Goal: Navigation & Orientation: Find specific page/section

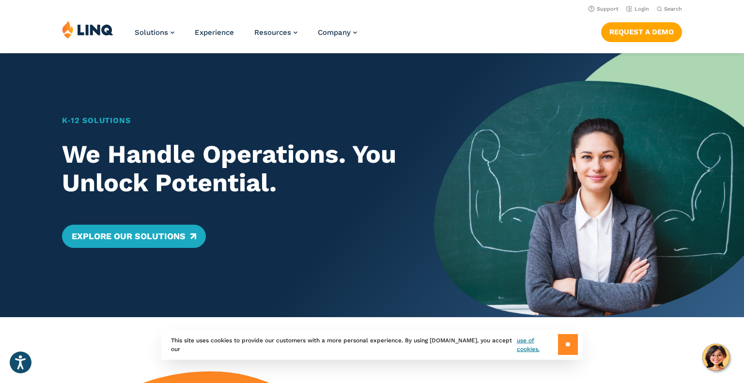
click at [566, 344] on input "**" at bounding box center [568, 344] width 20 height 21
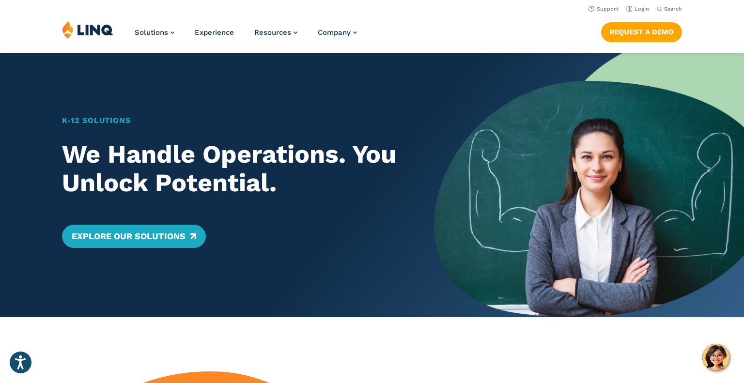
click at [743, 166] on img at bounding box center [589, 185] width 310 height 264
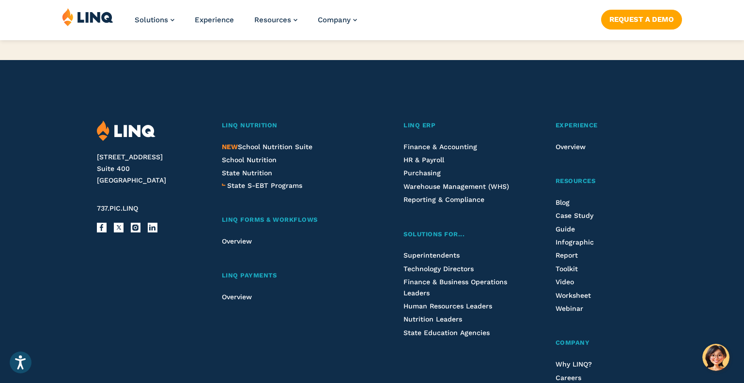
scroll to position [2435, 0]
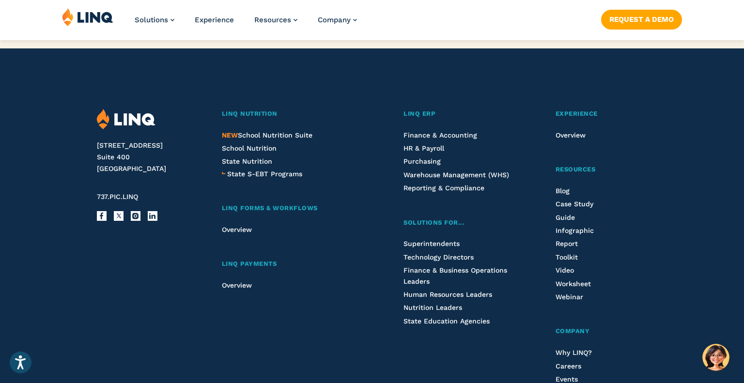
click at [60, 249] on footer "2801 Via Fortuna Suite 400 Austin, TX 78746 737.PIC.LINQ Facebook X Instagram L…" at bounding box center [372, 297] width 744 height 498
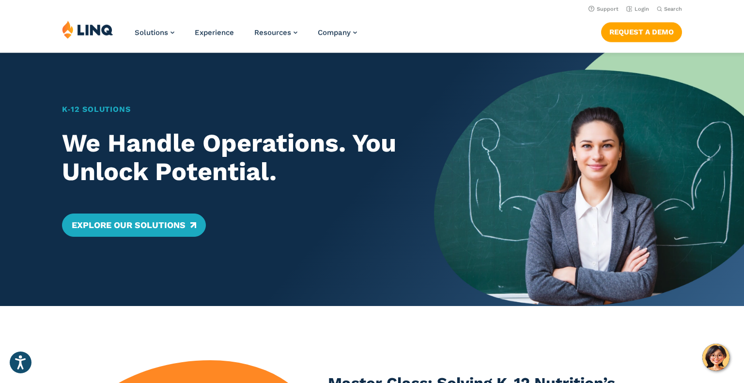
scroll to position [0, 0]
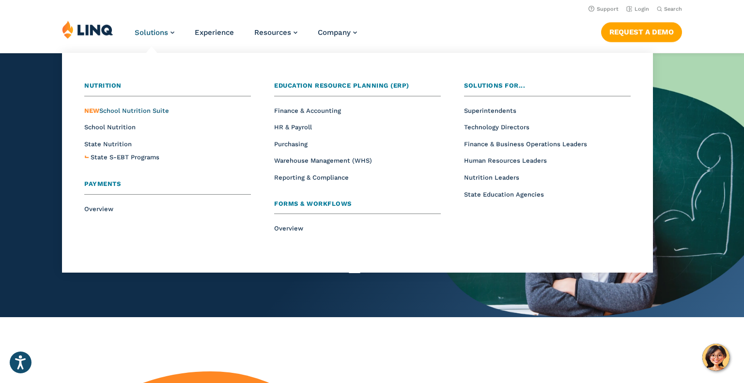
click at [111, 111] on span "NEW School Nutrition Suite" at bounding box center [126, 110] width 85 height 7
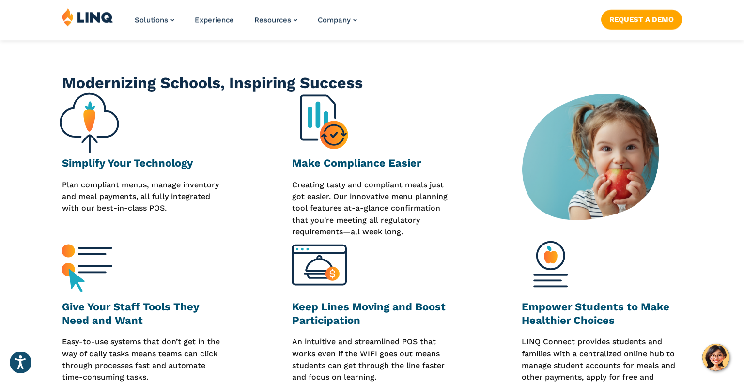
scroll to position [320, 0]
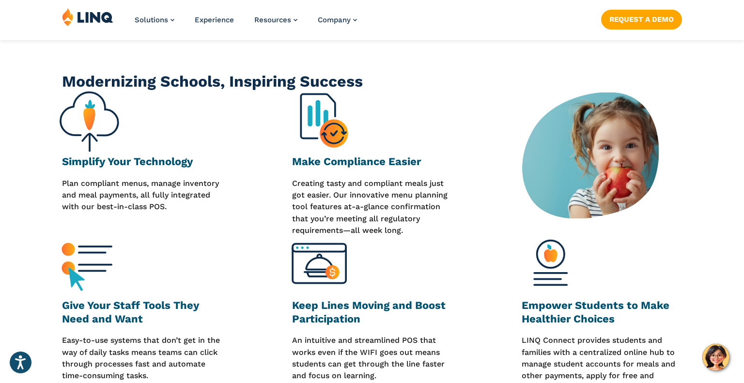
click at [48, 335] on div "Give Your Staff Tools They Need and Want Easy-to-use systems that don’t get in …" at bounding box center [372, 314] width 744 height 157
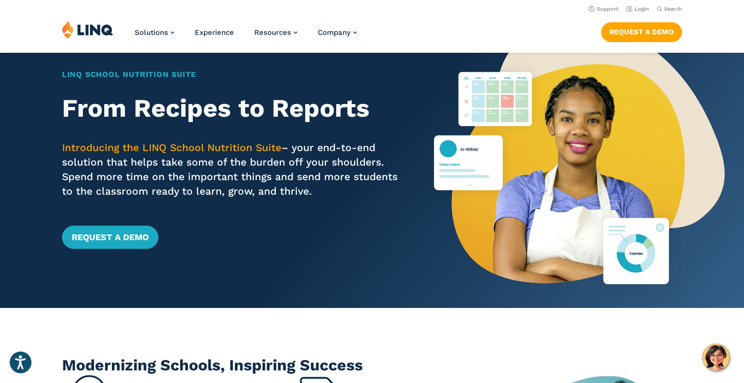
scroll to position [0, 0]
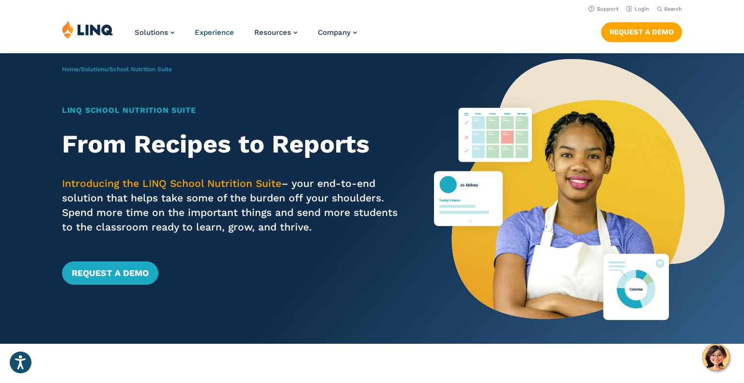
click at [227, 32] on span "Experience" at bounding box center [214, 32] width 39 height 9
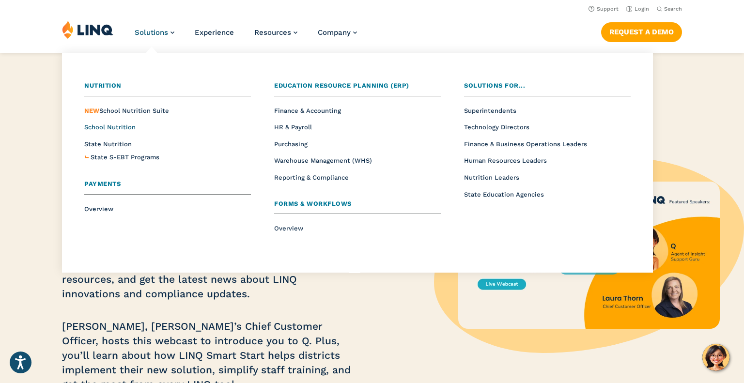
click at [127, 128] on span "School Nutrition" at bounding box center [109, 126] width 51 height 7
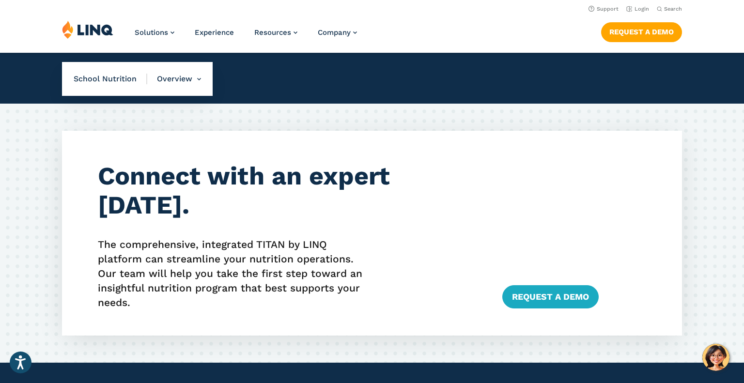
scroll to position [2224, 0]
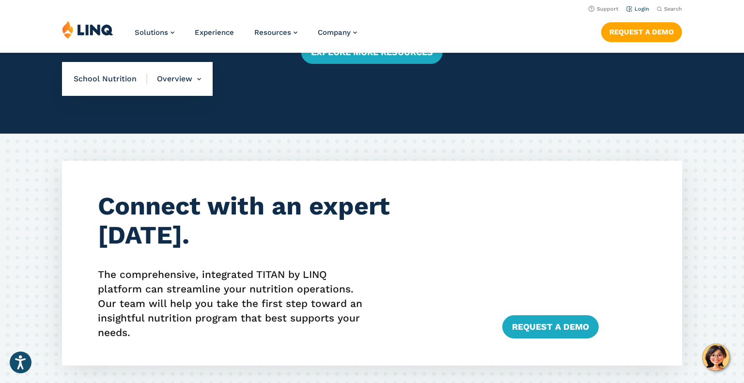
click at [640, 9] on link "Login" at bounding box center [637, 9] width 23 height 6
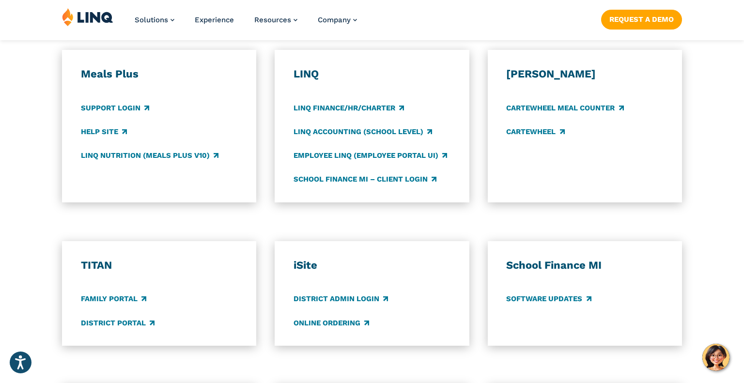
scroll to position [536, 0]
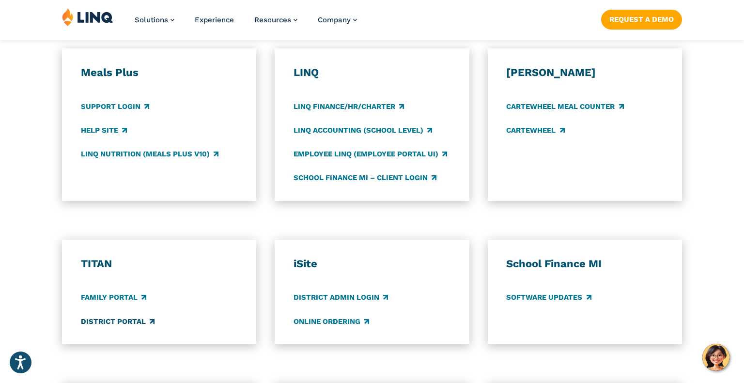
click at [138, 324] on link "District Portal" at bounding box center [118, 321] width 74 height 11
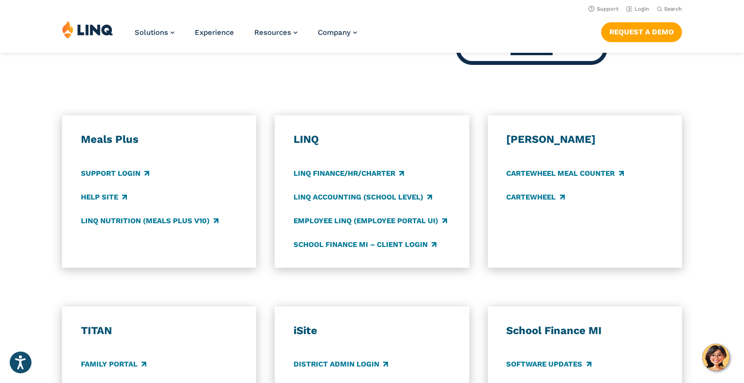
scroll to position [456, 0]
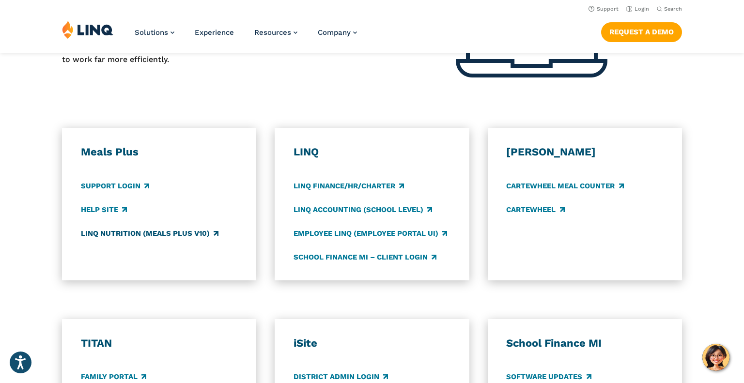
click at [147, 235] on link "LINQ Nutrition (Meals Plus v10)" at bounding box center [150, 233] width 138 height 11
click at [358, 211] on link "LINQ Accounting (school level)" at bounding box center [362, 209] width 138 height 11
